Goal: Navigation & Orientation: Find specific page/section

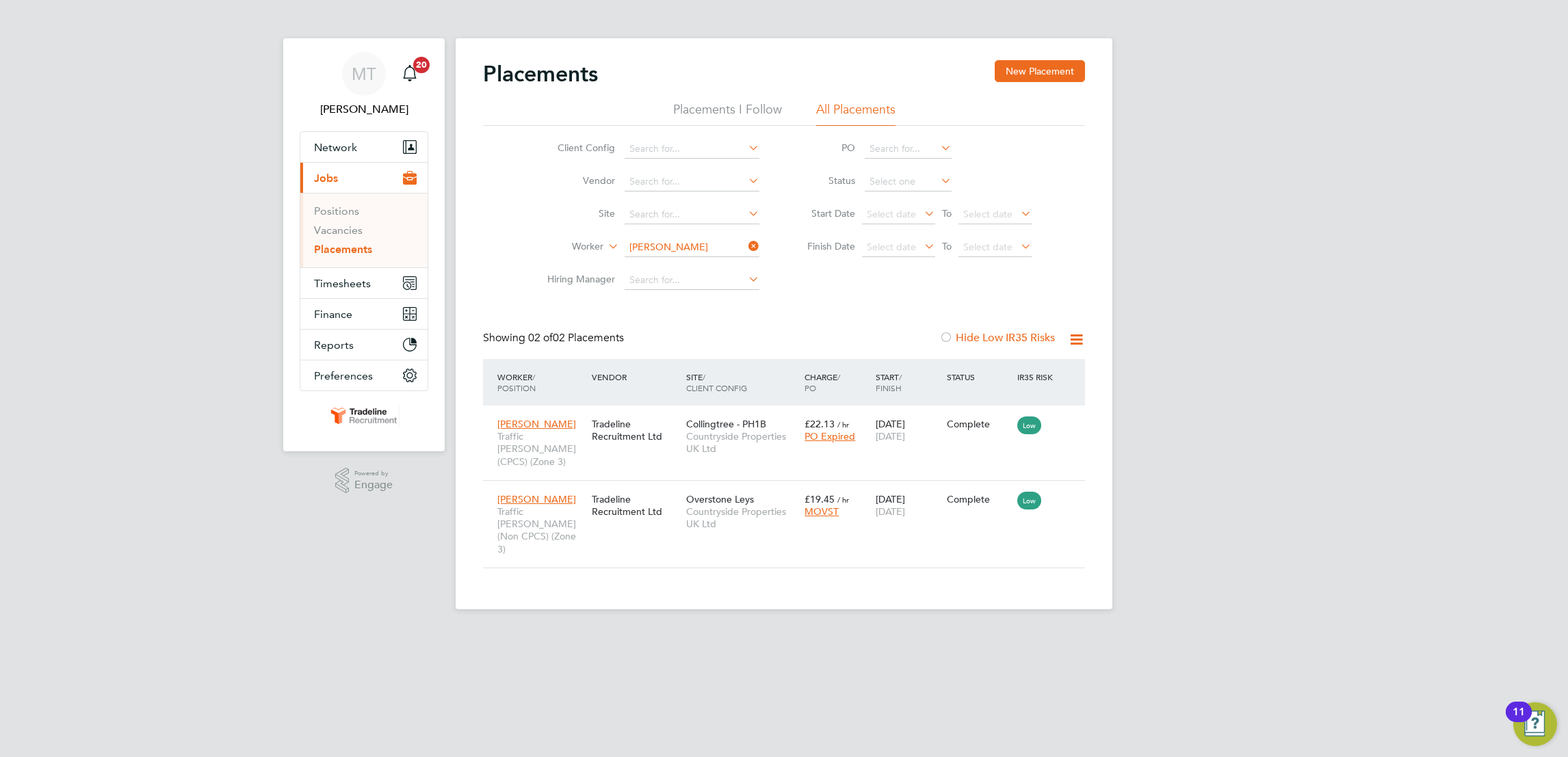
click at [335, 267] on ul "Positions Vacancies Placements" at bounding box center [364, 230] width 127 height 75
click at [337, 288] on span "Timesheets" at bounding box center [342, 283] width 57 height 13
click at [330, 249] on li "Timesheets" at bounding box center [365, 245] width 102 height 19
click at [352, 235] on link "Timesheets" at bounding box center [342, 242] width 57 height 13
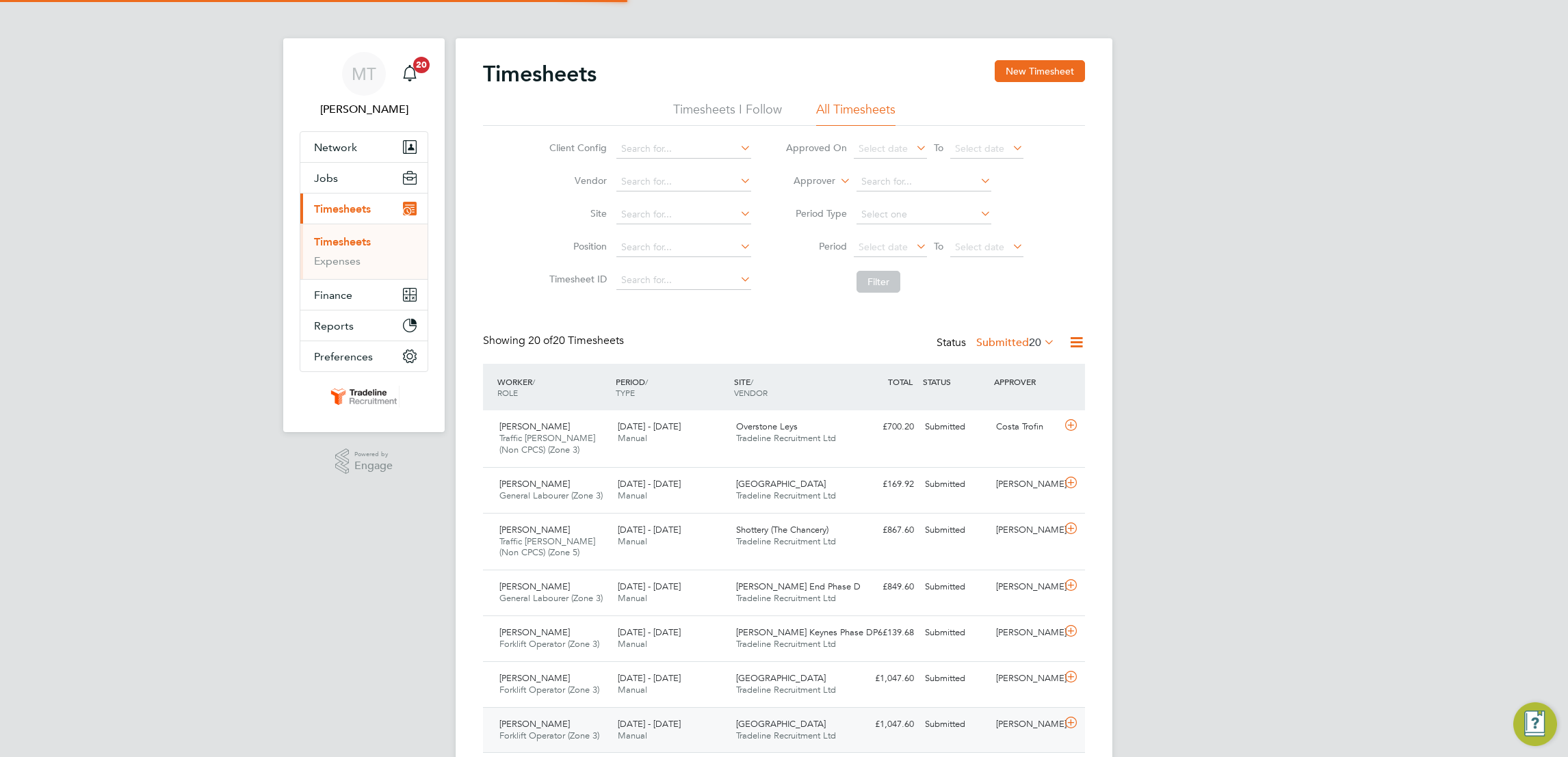
scroll to position [46, 118]
